Goal: Task Accomplishment & Management: Use online tool/utility

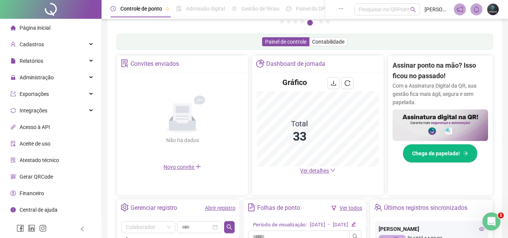
click at [305, 172] on span "Ver detalhes" at bounding box center [314, 171] width 29 height 6
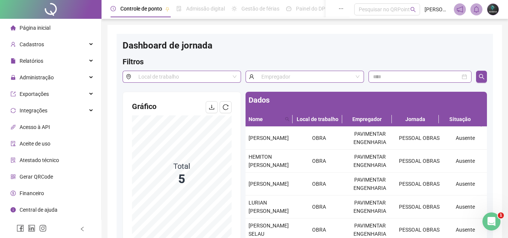
click at [71, 26] on li "Página inicial" at bounding box center [51, 27] width 98 height 15
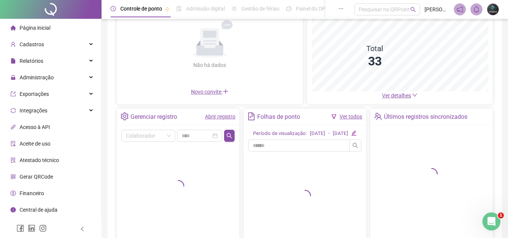
click at [218, 118] on link "Abrir registro" at bounding box center [220, 116] width 30 height 6
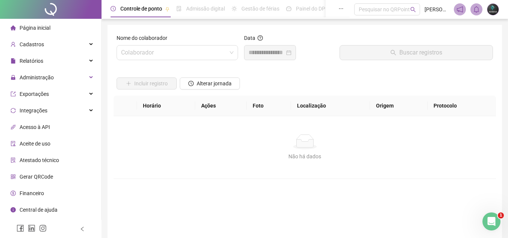
drag, startPoint x: 174, startPoint y: 61, endPoint x: 174, endPoint y: 57, distance: 3.8
click at [174, 61] on div "Nome do colaborador Colaborador" at bounding box center [176, 50] width 127 height 32
click at [174, 57] on input "search" at bounding box center [174, 52] width 106 height 14
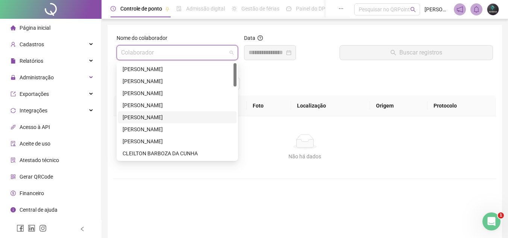
drag, startPoint x: 140, startPoint y: 118, endPoint x: 203, endPoint y: 76, distance: 76.1
click at [140, 117] on div "[PERSON_NAME]" at bounding box center [176, 117] width 109 height 8
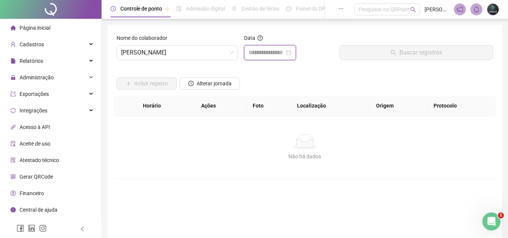
click at [252, 51] on input at bounding box center [266, 52] width 36 height 9
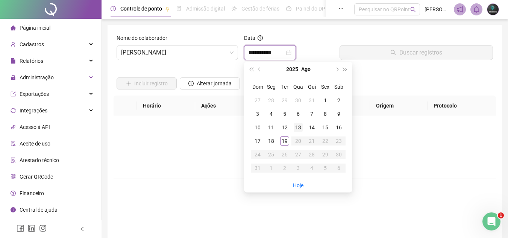
type input "**********"
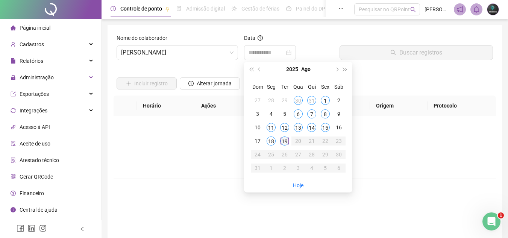
click at [283, 141] on div "19" at bounding box center [284, 140] width 9 height 9
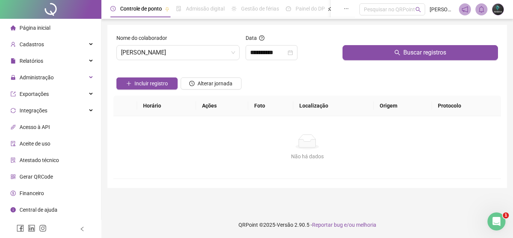
drag, startPoint x: 348, startPoint y: 68, endPoint x: 352, endPoint y: 63, distance: 6.4
click at [349, 68] on div "Incluir registro Alterar jornada" at bounding box center [307, 80] width 385 height 29
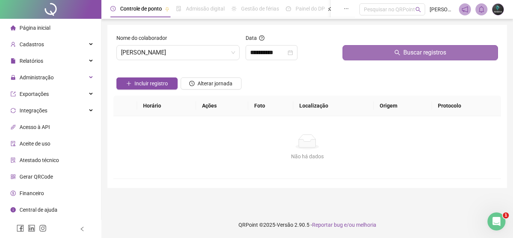
click at [358, 58] on button "Buscar registros" at bounding box center [421, 52] width 156 height 15
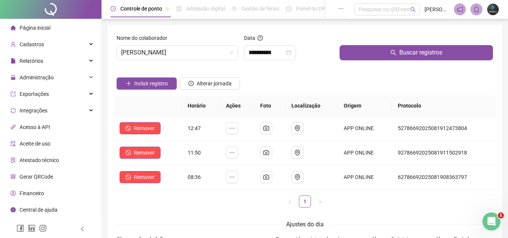
click at [57, 25] on li "Página inicial" at bounding box center [51, 27] width 98 height 15
